Goal: Information Seeking & Learning: Check status

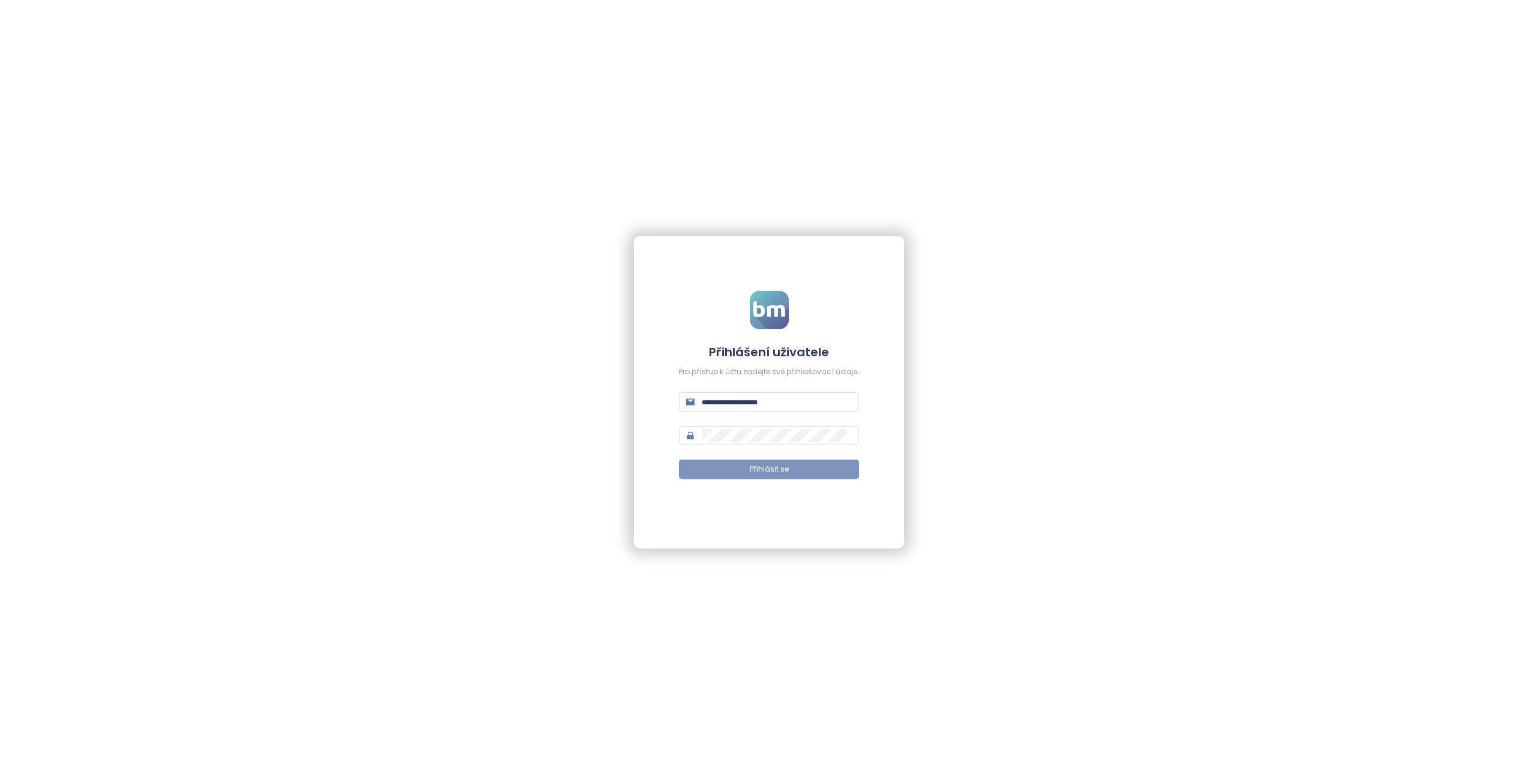
type input "**********"
click at [738, 467] on button "Přihlásit se" at bounding box center [769, 468] width 180 height 19
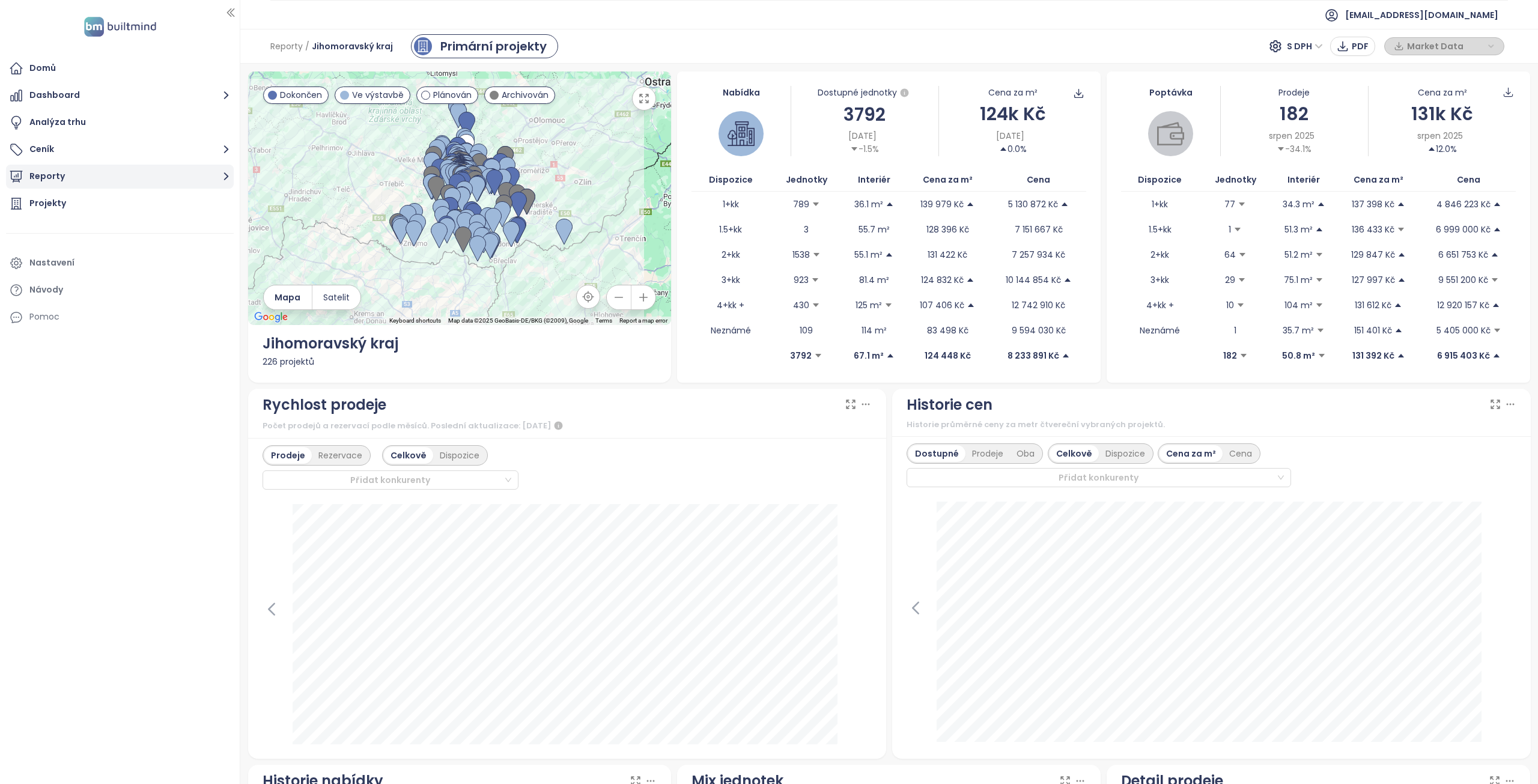
click at [104, 177] on button "Reporty" at bounding box center [120, 176] width 228 height 24
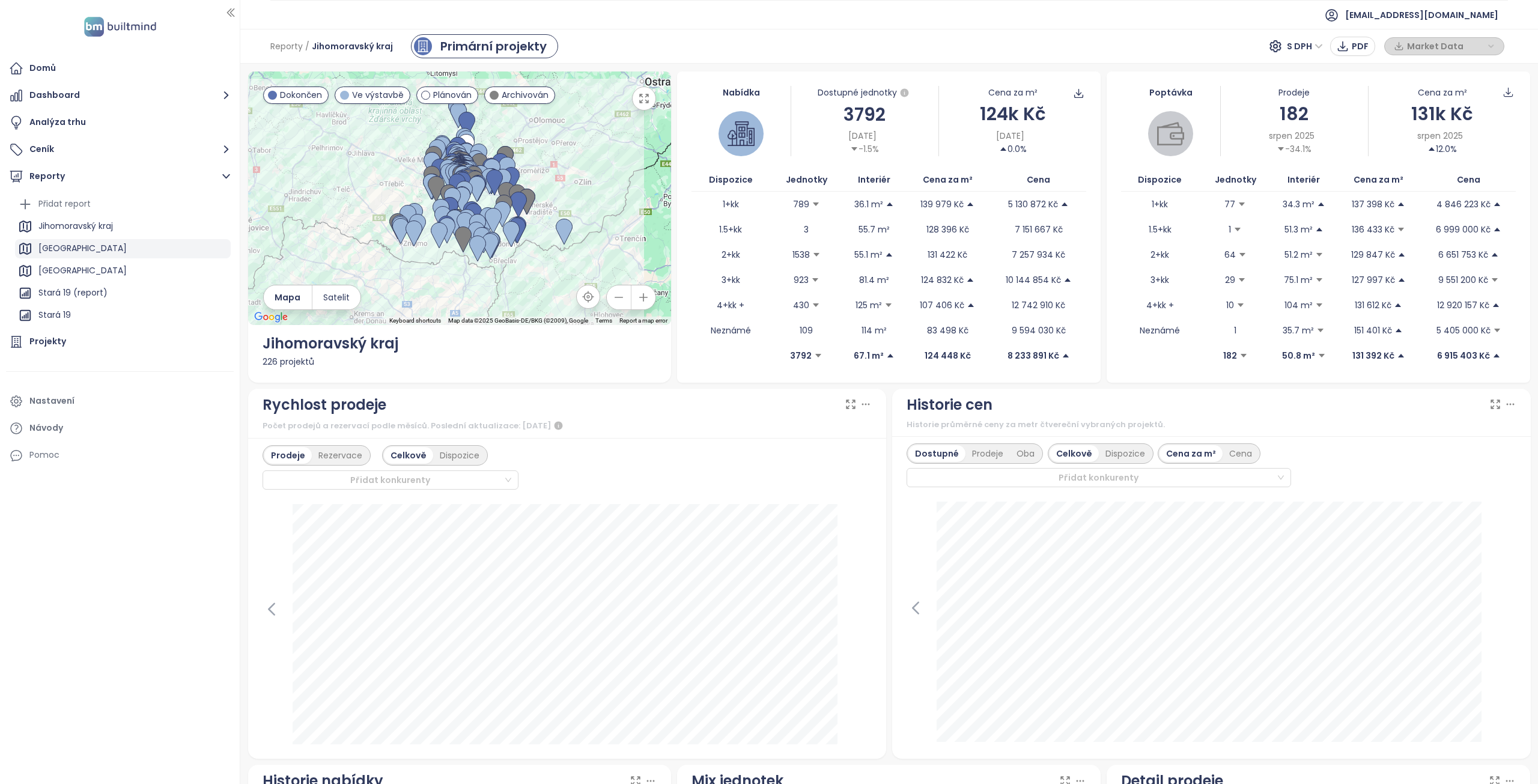
click at [57, 247] on div "[GEOGRAPHIC_DATA]" at bounding box center [83, 248] width 88 height 15
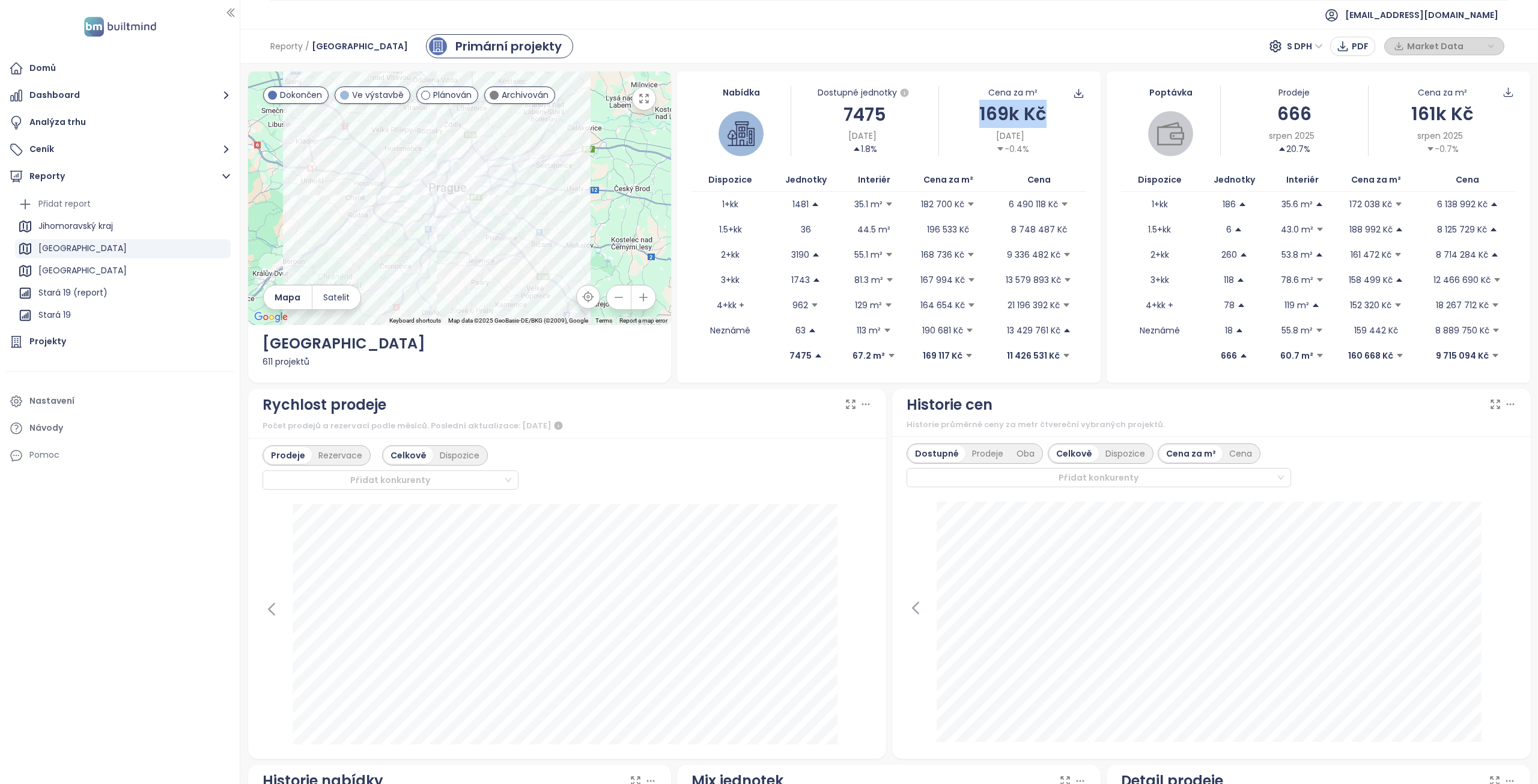
drag, startPoint x: 976, startPoint y: 112, endPoint x: 1049, endPoint y: 114, distance: 73.0
click at [1049, 114] on div "169k Kč" at bounding box center [1013, 113] width 148 height 28
click at [1074, 146] on div "[DATE] -0.4%" at bounding box center [1013, 142] width 148 height 26
drag, startPoint x: 974, startPoint y: 111, endPoint x: 1064, endPoint y: 111, distance: 90.0
click at [1064, 111] on div "169k Kč" at bounding box center [1013, 113] width 148 height 28
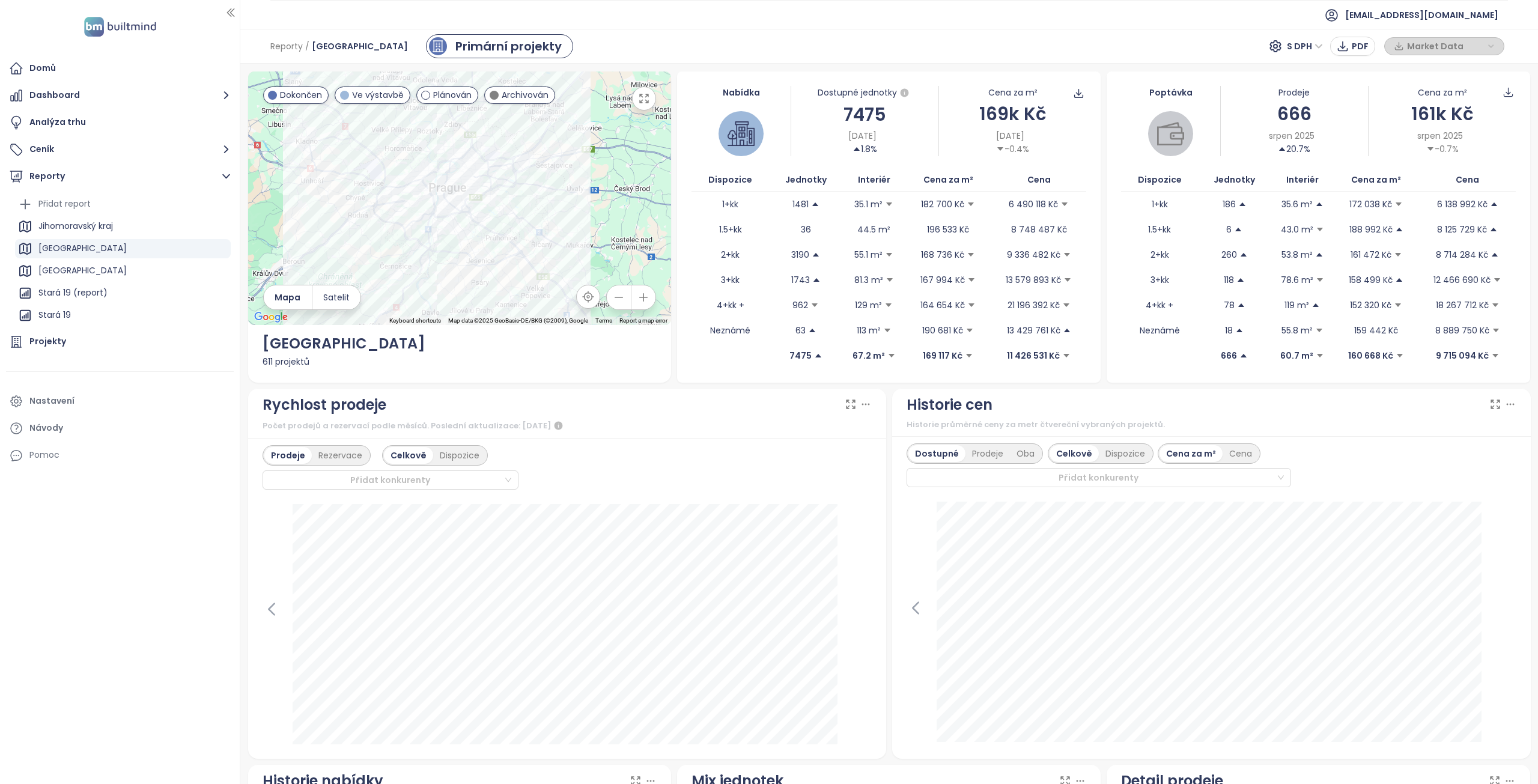
click at [1060, 146] on div "[DATE] -0.4%" at bounding box center [1013, 142] width 148 height 26
drag, startPoint x: 974, startPoint y: 111, endPoint x: 1054, endPoint y: 111, distance: 80.0
click at [1054, 111] on div "169k Kč" at bounding box center [1013, 113] width 148 height 28
